Goal: Entertainment & Leisure: Consume media (video, audio)

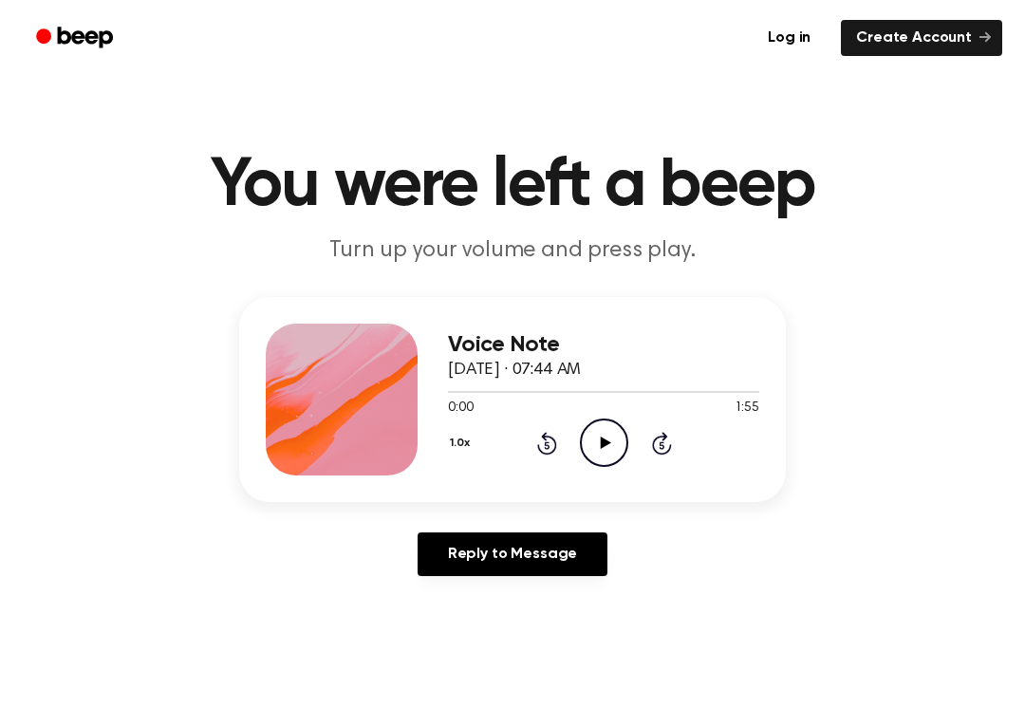
click at [590, 426] on icon "Play Audio" at bounding box center [604, 443] width 48 height 48
click at [599, 438] on icon "Pause Audio" at bounding box center [604, 443] width 48 height 48
click at [598, 438] on icon "Play Audio" at bounding box center [604, 443] width 48 height 48
click at [601, 460] on icon "Pause Audio" at bounding box center [604, 443] width 48 height 48
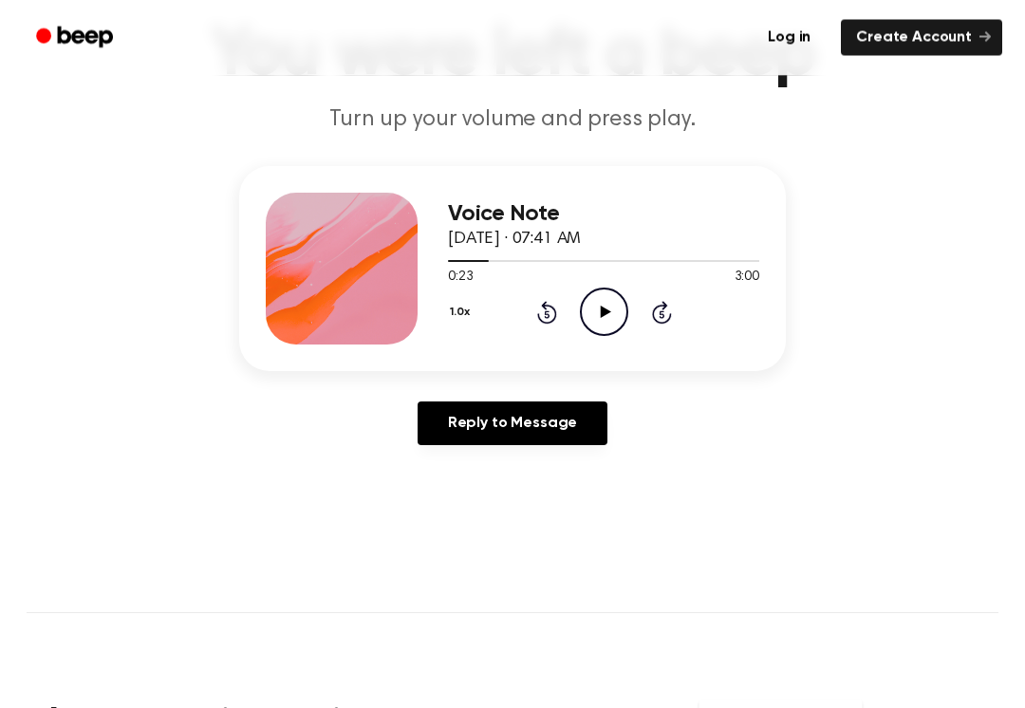
scroll to position [132, 0]
click at [610, 290] on icon "Play Audio" at bounding box center [604, 311] width 48 height 48
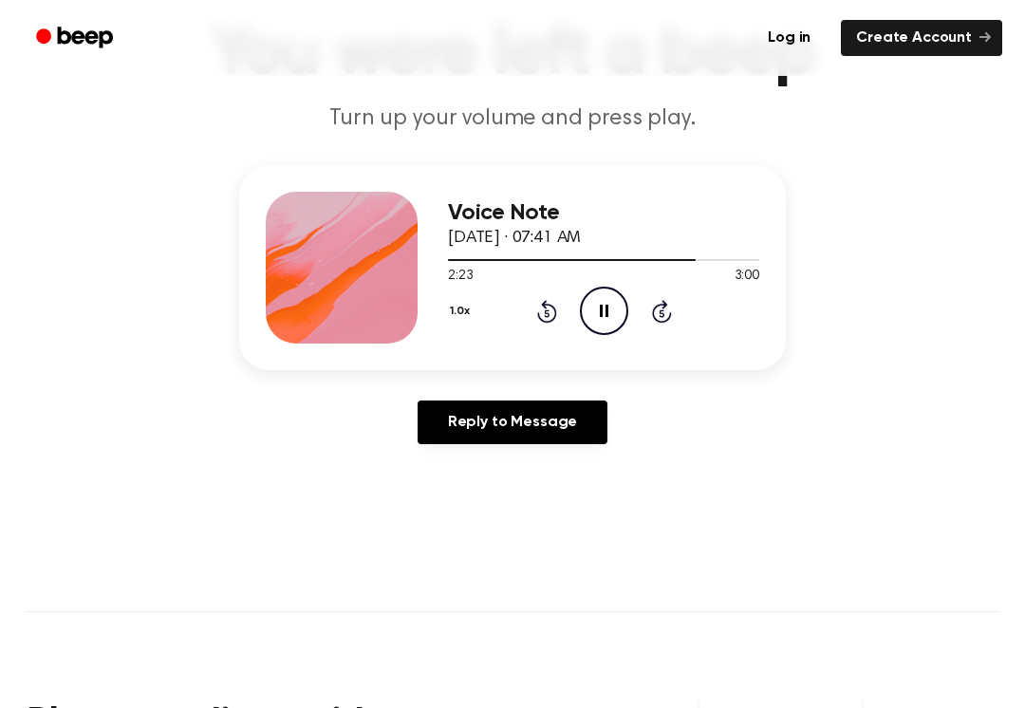
click at [603, 301] on icon "Pause Audio" at bounding box center [604, 311] width 48 height 48
click at [589, 300] on icon "Play Audio" at bounding box center [604, 311] width 48 height 48
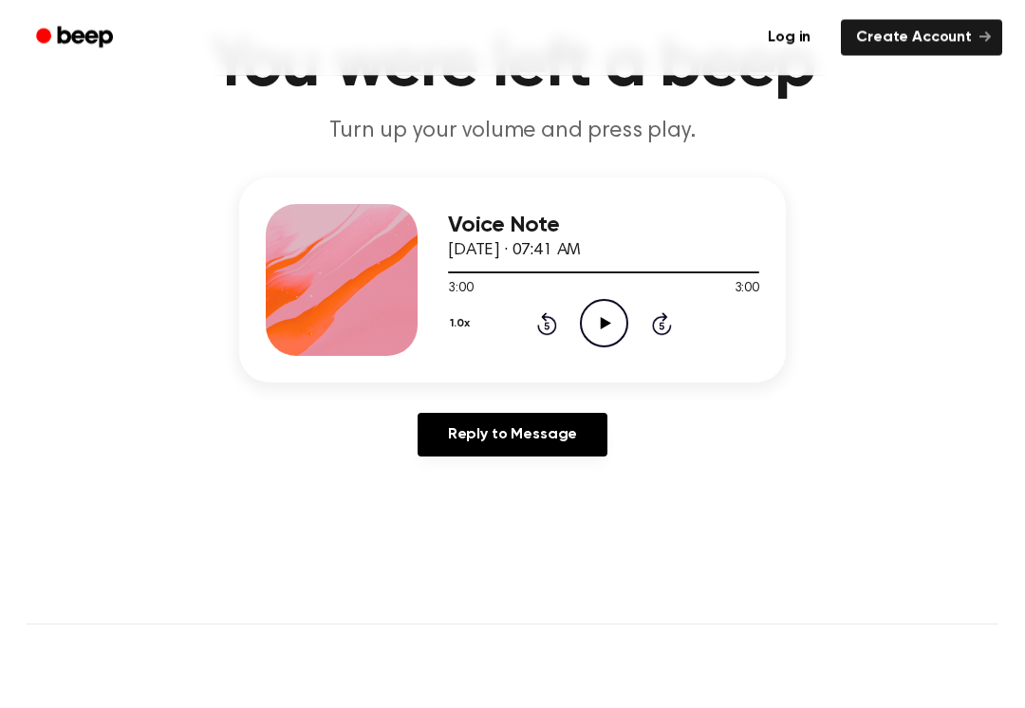
scroll to position [116, 0]
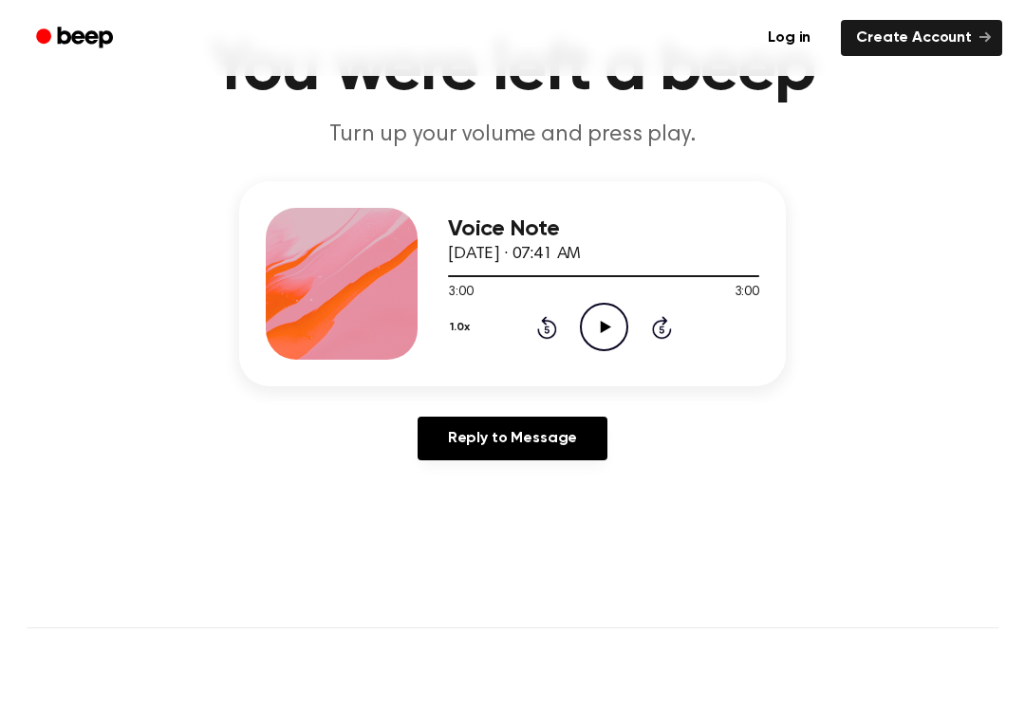
click at [610, 325] on icon "Play Audio" at bounding box center [604, 327] width 48 height 48
click at [679, 270] on div at bounding box center [603, 275] width 311 height 15
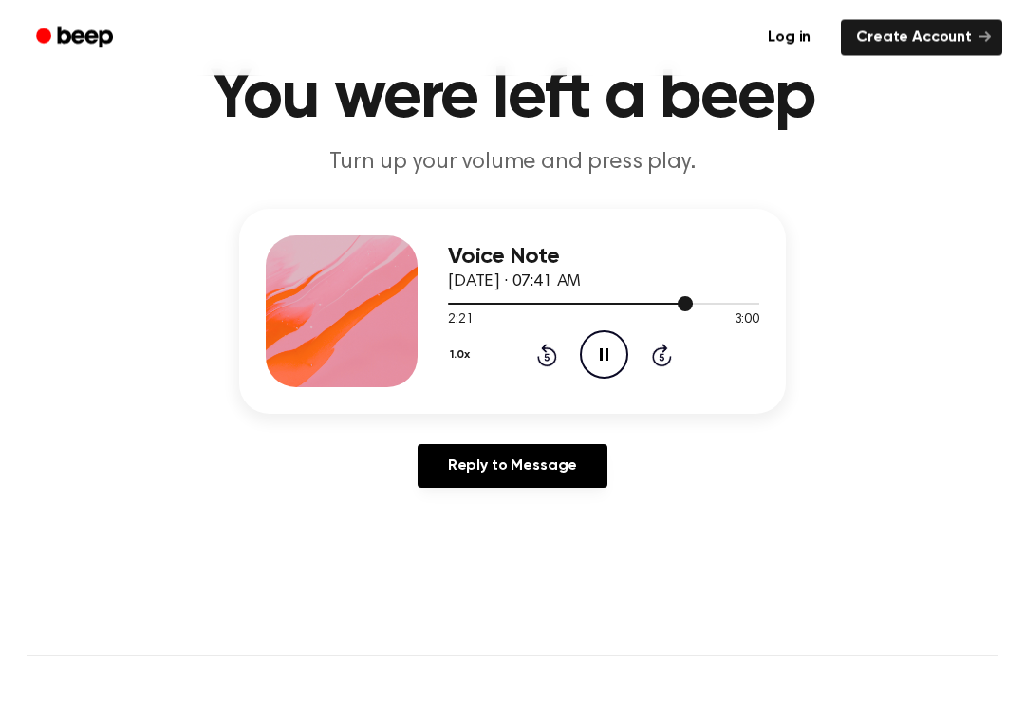
scroll to position [88, 0]
click at [706, 299] on div at bounding box center [603, 302] width 311 height 15
click at [715, 282] on div "Voice Note October 6, 2025 · 07:41 AM" at bounding box center [603, 269] width 311 height 51
click at [704, 300] on span at bounding box center [704, 303] width 15 height 15
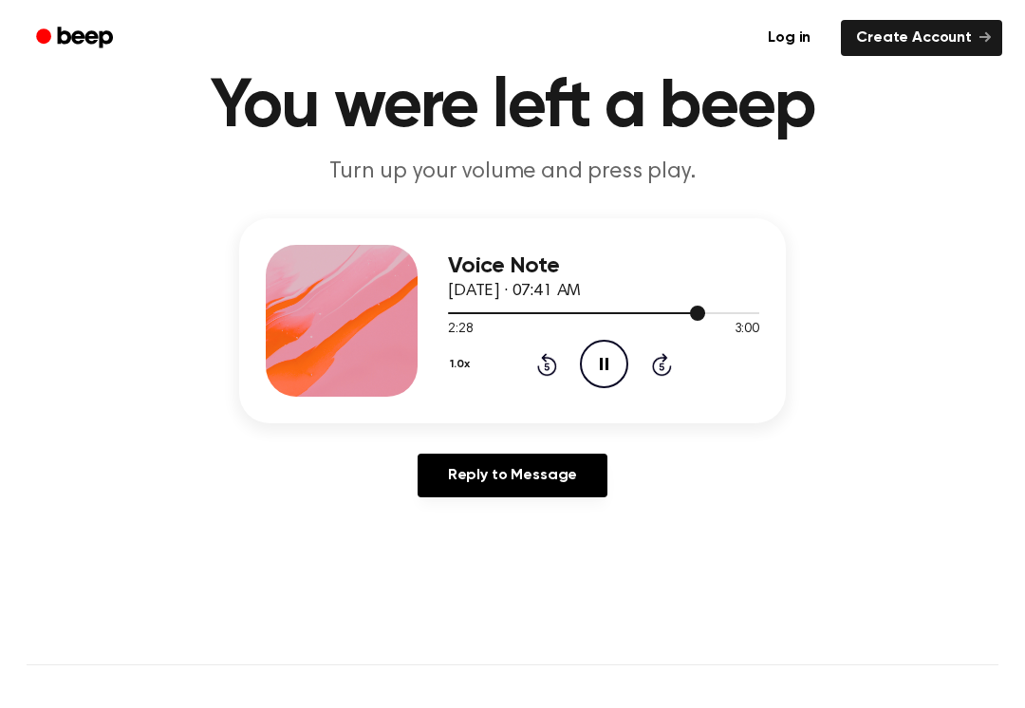
scroll to position [78, 0]
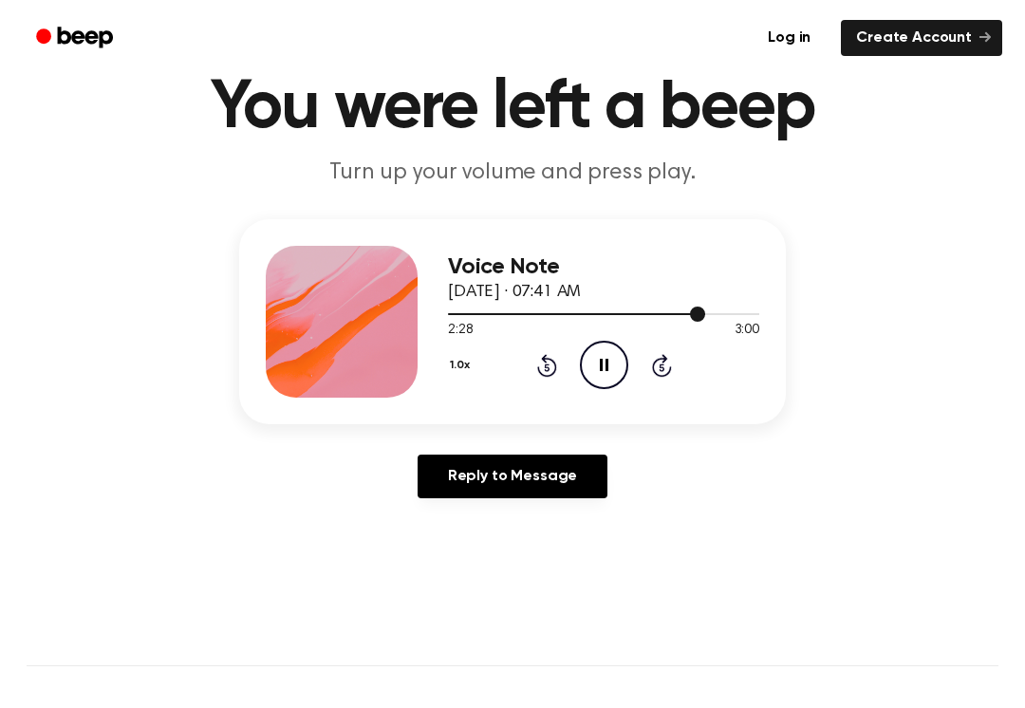
click at [737, 300] on div "Voice Note October 6, 2025 · 07:41 AM" at bounding box center [603, 279] width 311 height 51
click at [730, 307] on div at bounding box center [603, 313] width 311 height 15
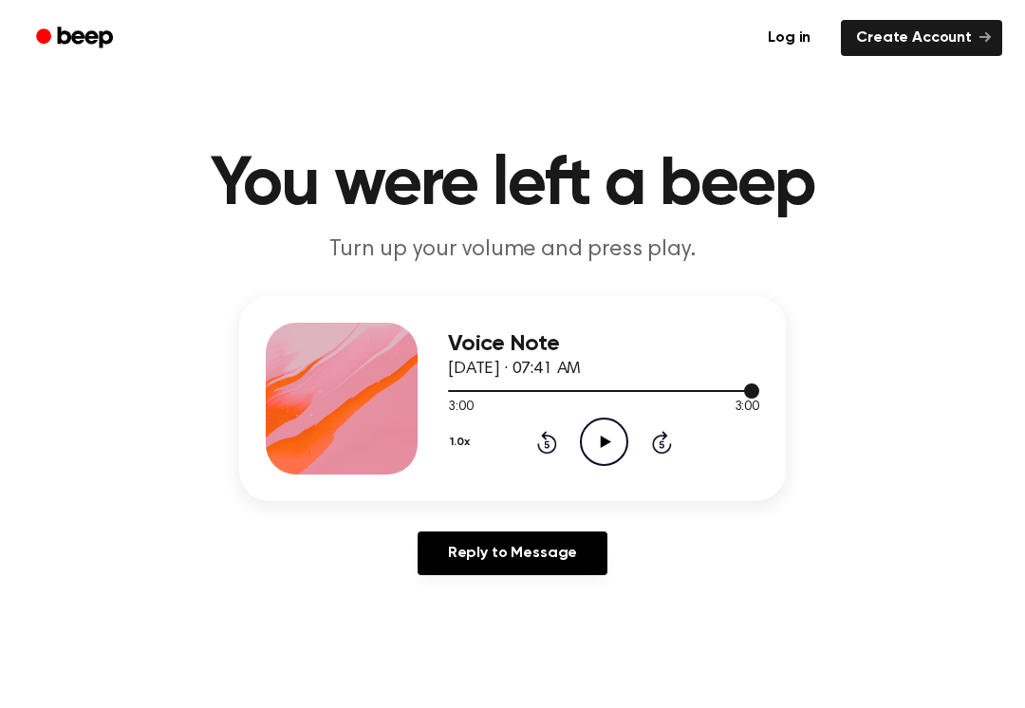
scroll to position [0, 0]
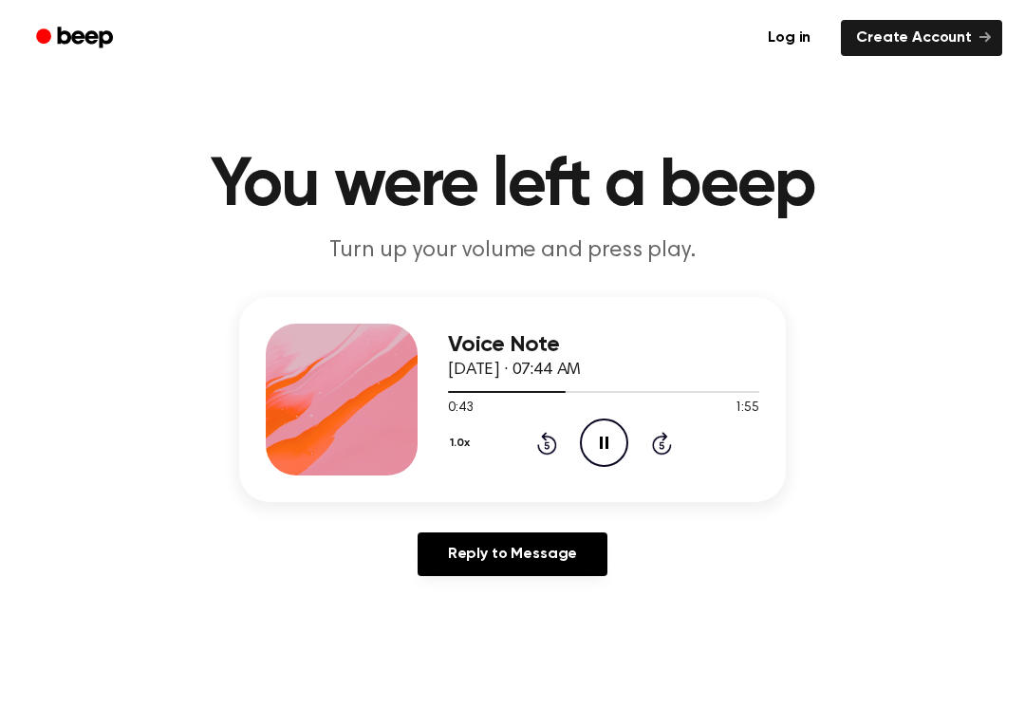
click at [520, 545] on link "Reply to Message" at bounding box center [513, 555] width 190 height 44
click at [633, 461] on div "1.0x Rewind 5 seconds Play Audio Skip 5 seconds" at bounding box center [603, 443] width 311 height 48
click at [608, 438] on icon "Play Audio" at bounding box center [604, 443] width 48 height 48
click at [671, 398] on div at bounding box center [603, 390] width 311 height 15
click at [681, 406] on div "0:00 1:55" at bounding box center [603, 409] width 311 height 20
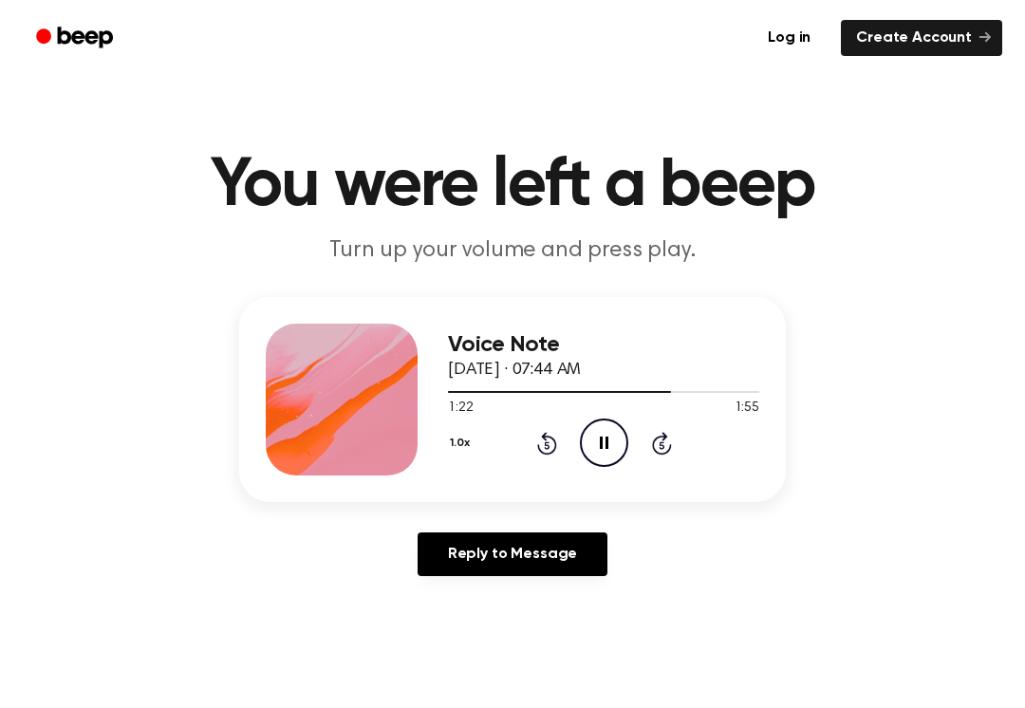
click at [666, 383] on div at bounding box center [603, 390] width 311 height 15
click at [593, 384] on div at bounding box center [603, 390] width 311 height 15
click at [526, 395] on div at bounding box center [603, 390] width 311 height 15
click at [611, 394] on span at bounding box center [610, 391] width 15 height 15
click at [544, 391] on div at bounding box center [530, 392] width 164 height 2
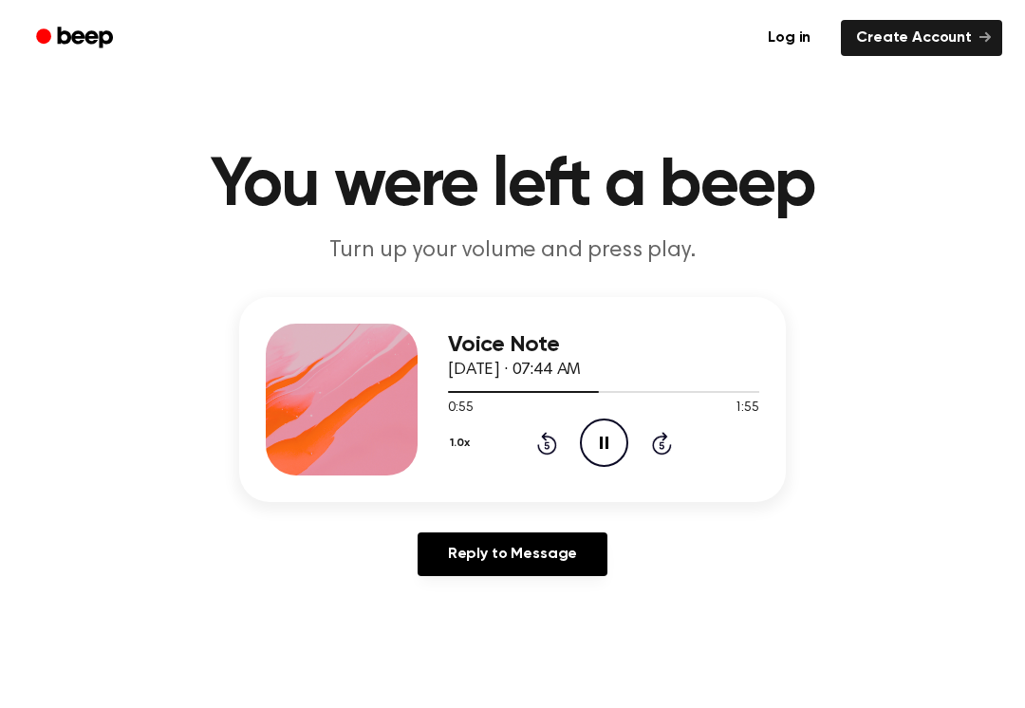
click at [594, 443] on icon "Pause Audio" at bounding box center [604, 443] width 48 height 48
click at [567, 396] on div at bounding box center [603, 390] width 311 height 15
click at [598, 451] on icon "Play Audio" at bounding box center [604, 443] width 48 height 48
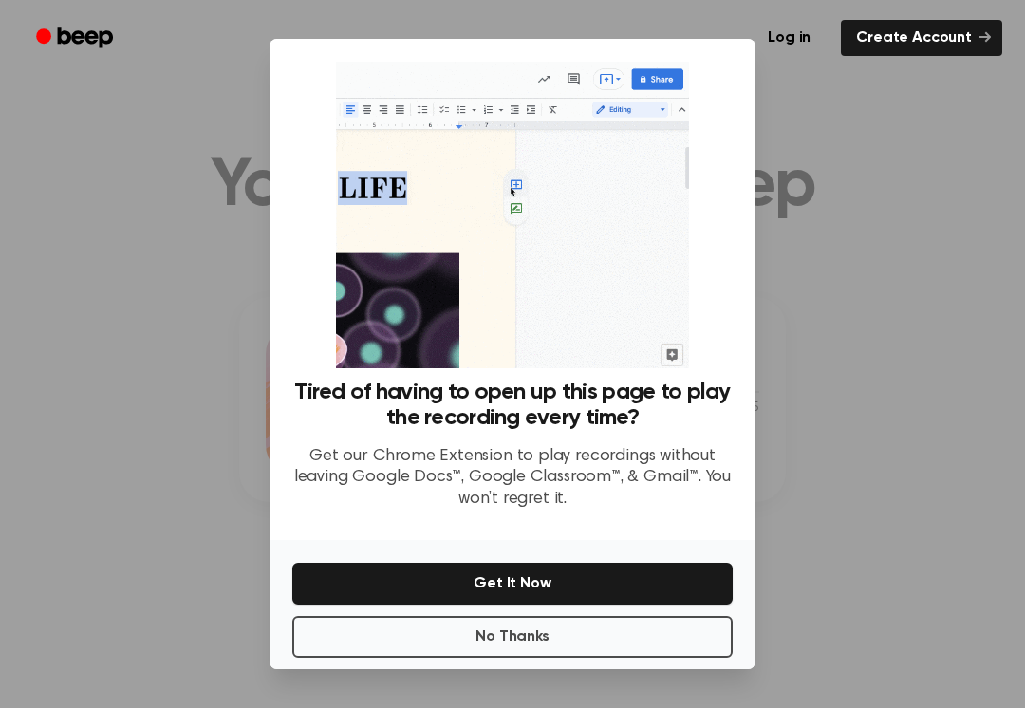
click at [381, 652] on button "No Thanks" at bounding box center [512, 637] width 440 height 42
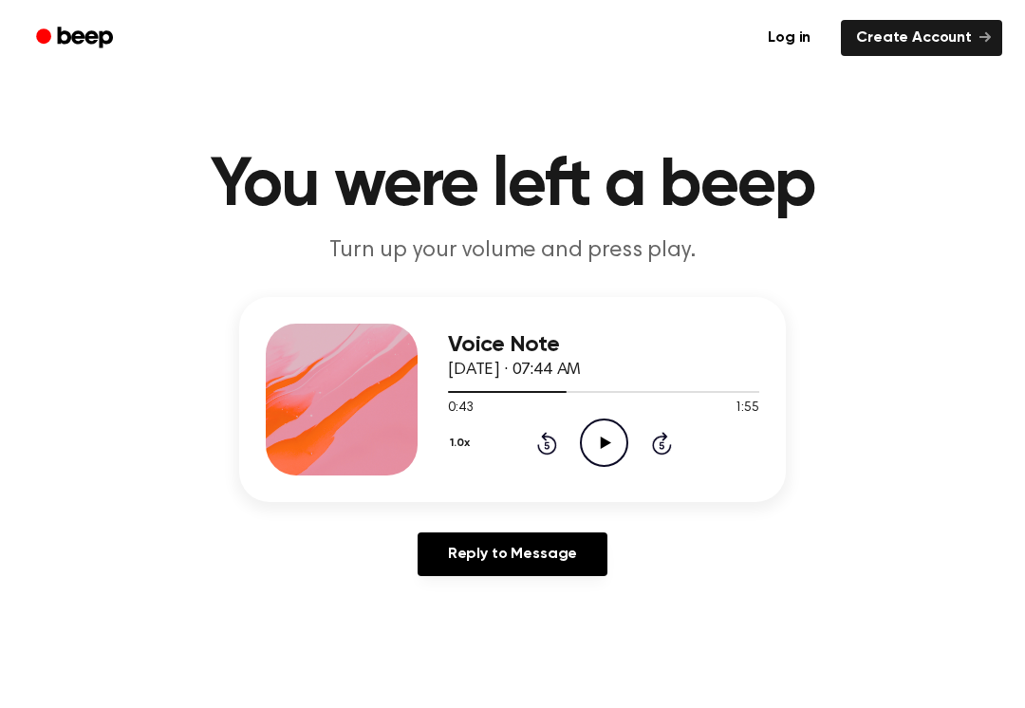
click at [589, 440] on icon "Play Audio" at bounding box center [604, 443] width 48 height 48
click at [589, 458] on icon "Pause Audio" at bounding box center [604, 443] width 48 height 48
click at [619, 439] on icon "Play Audio" at bounding box center [604, 443] width 48 height 48
click at [601, 450] on icon "Pause Audio" at bounding box center [604, 443] width 48 height 48
